Goal: Information Seeking & Learning: Find specific fact

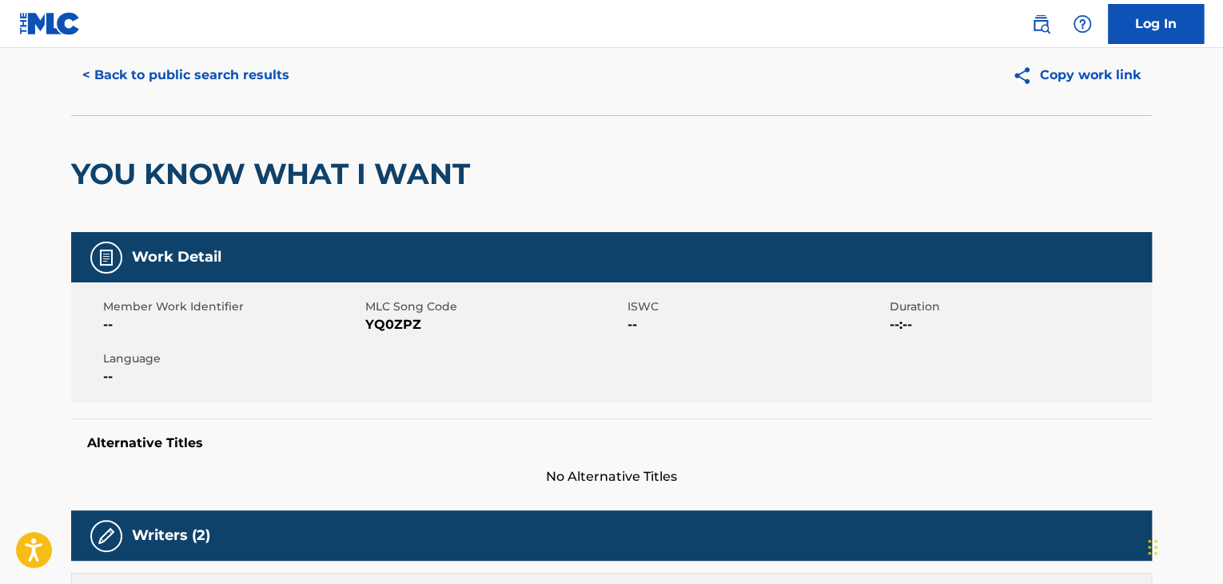
click at [273, 83] on button "< Back to public search results" at bounding box center [185, 75] width 229 height 40
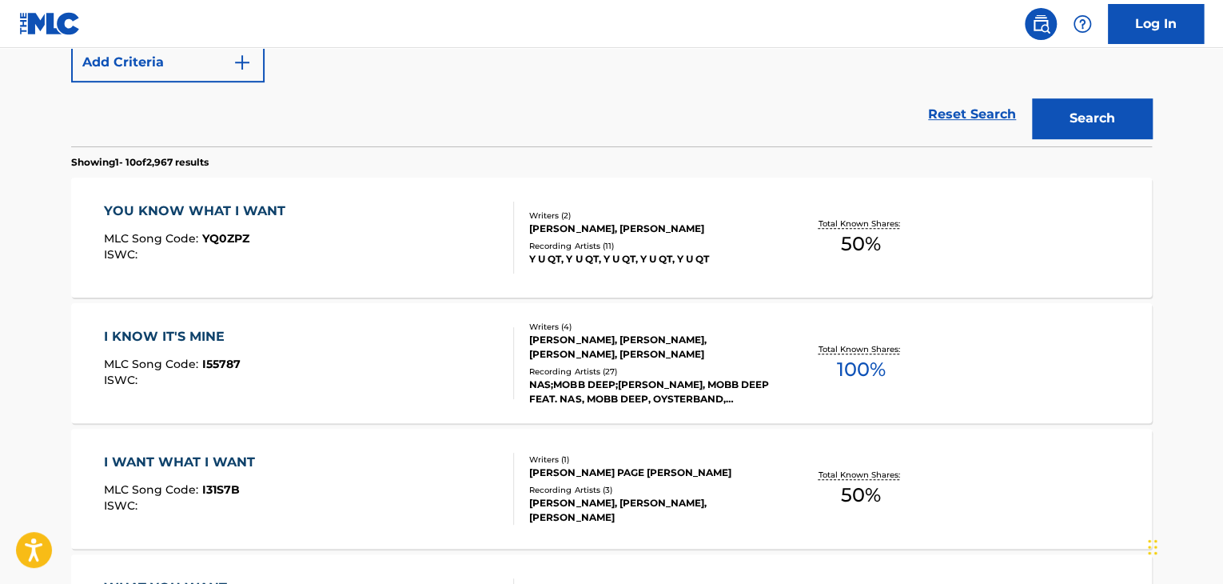
scroll to position [304, 0]
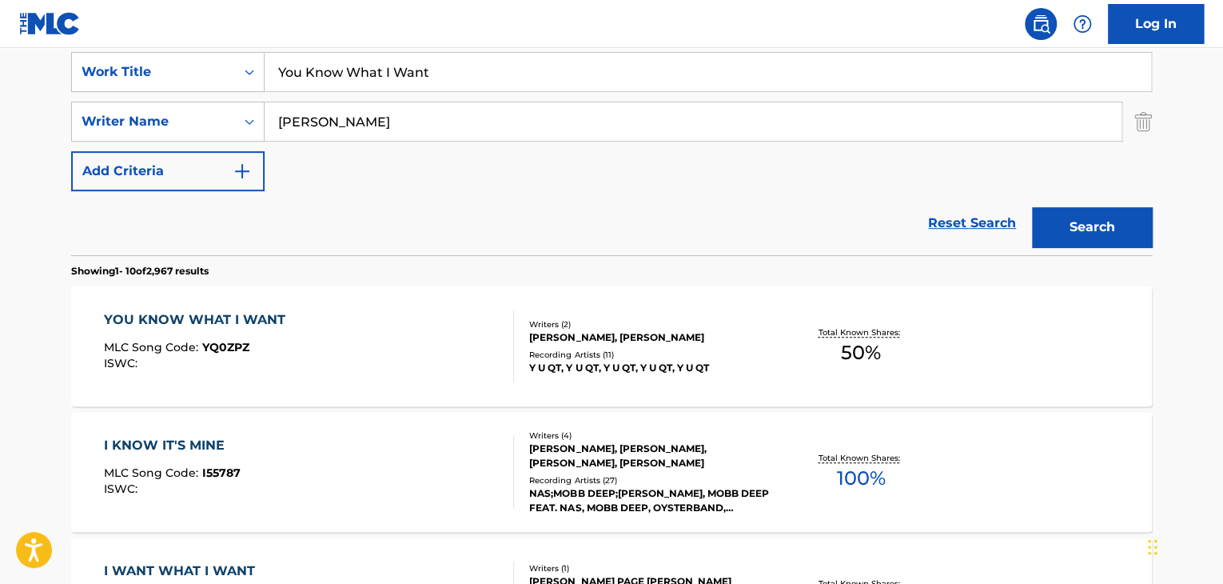
click at [512, 86] on input "You Know What I Want" at bounding box center [708, 72] width 887 height 38
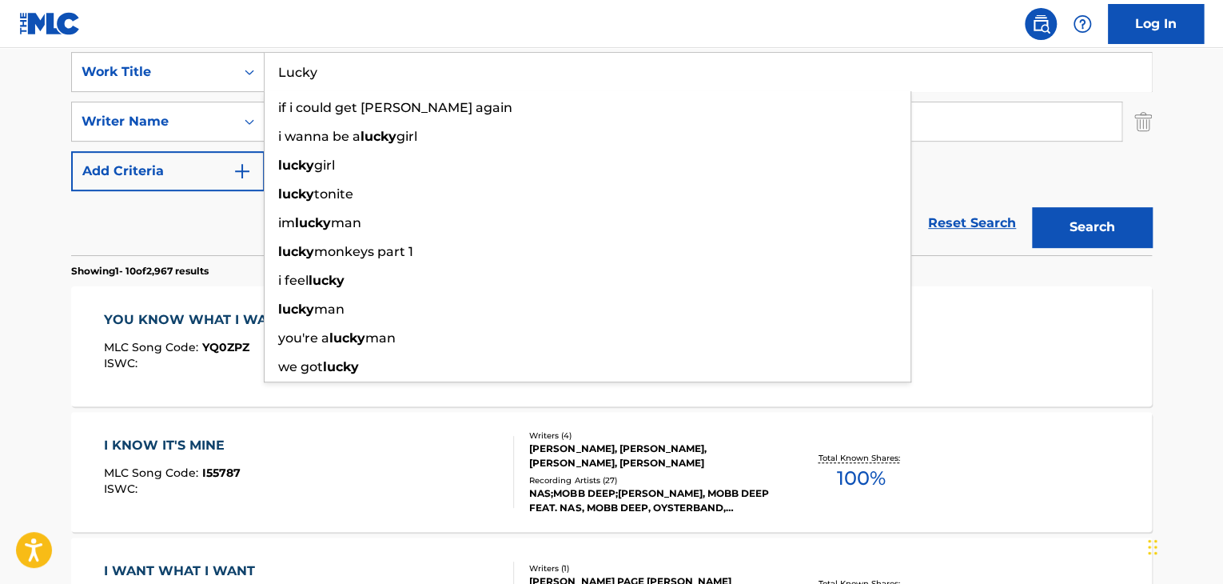
type input "Lucky"
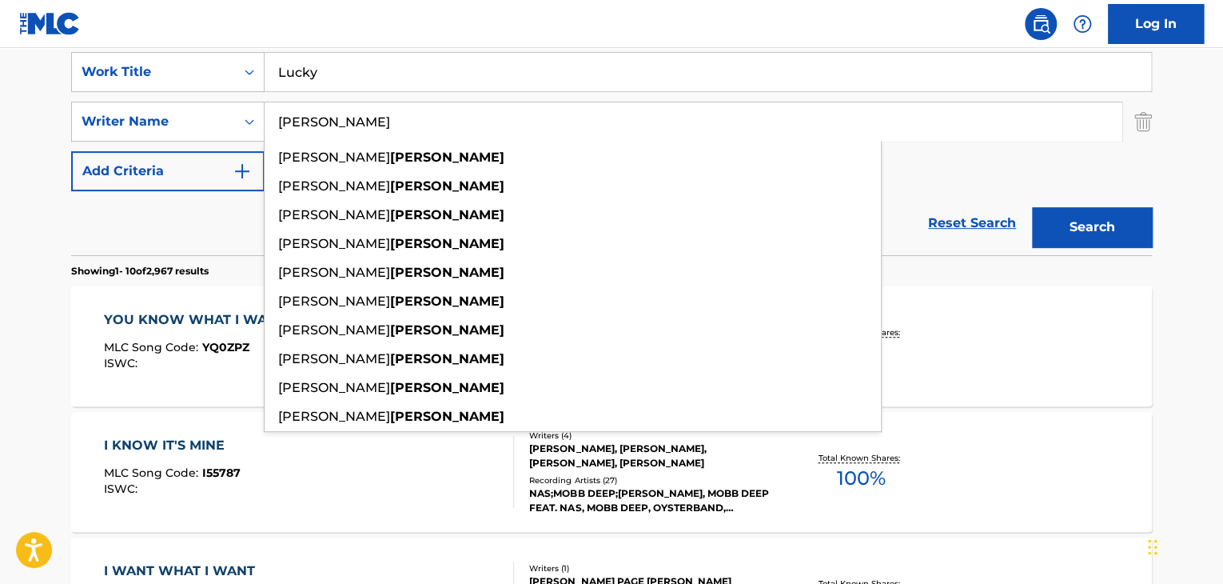
paste input "[PERSON_NAME]"
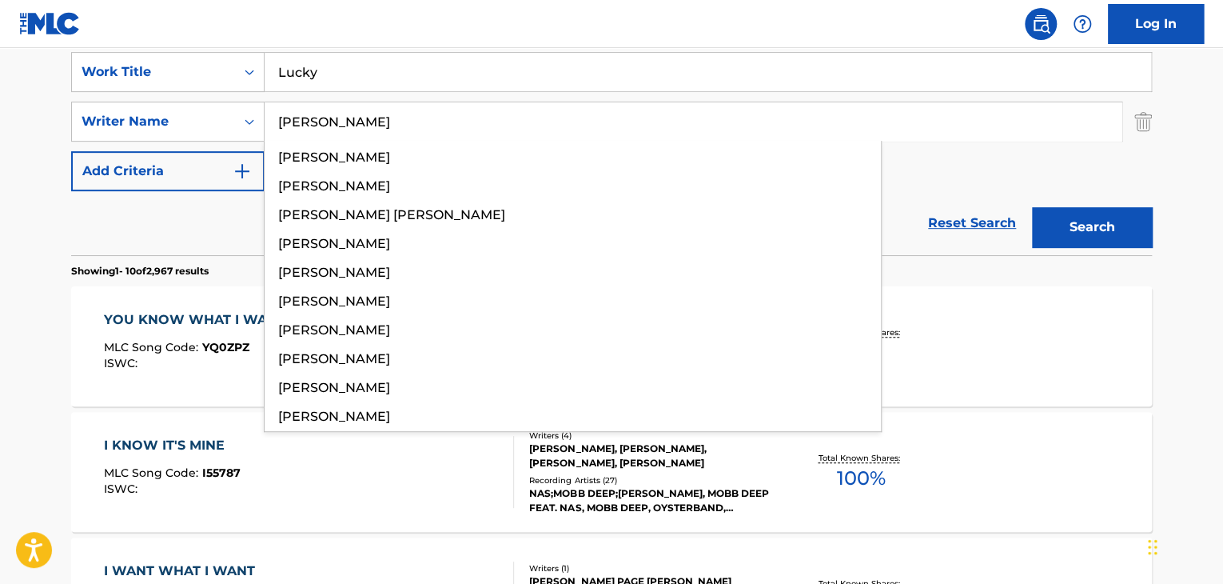
type input "[PERSON_NAME]"
click at [1032, 207] on button "Search" at bounding box center [1092, 227] width 120 height 40
